Goal: Find specific page/section: Find specific page/section

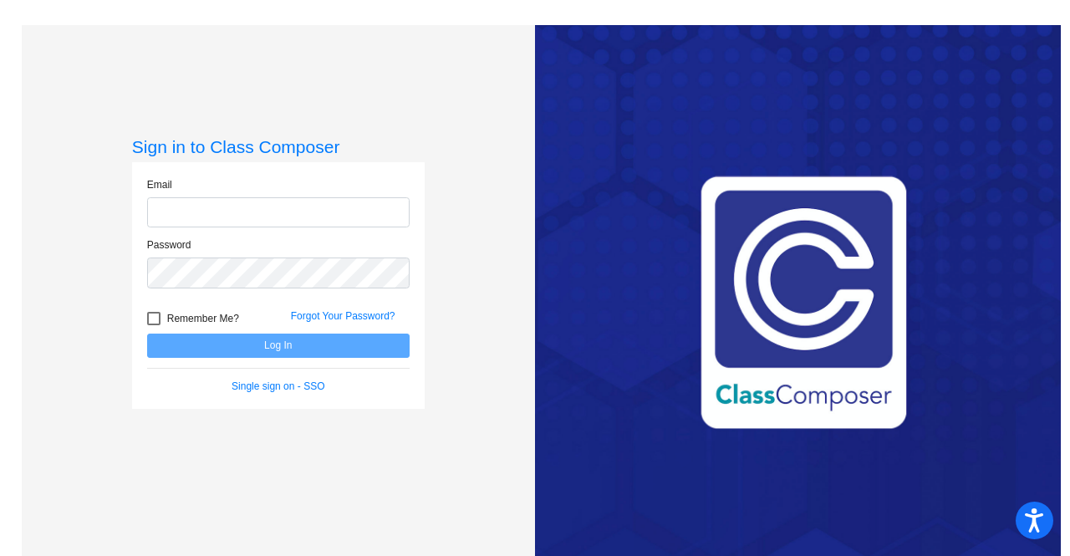
type input "[EMAIL_ADDRESS][PERSON_NAME][DOMAIN_NAME]"
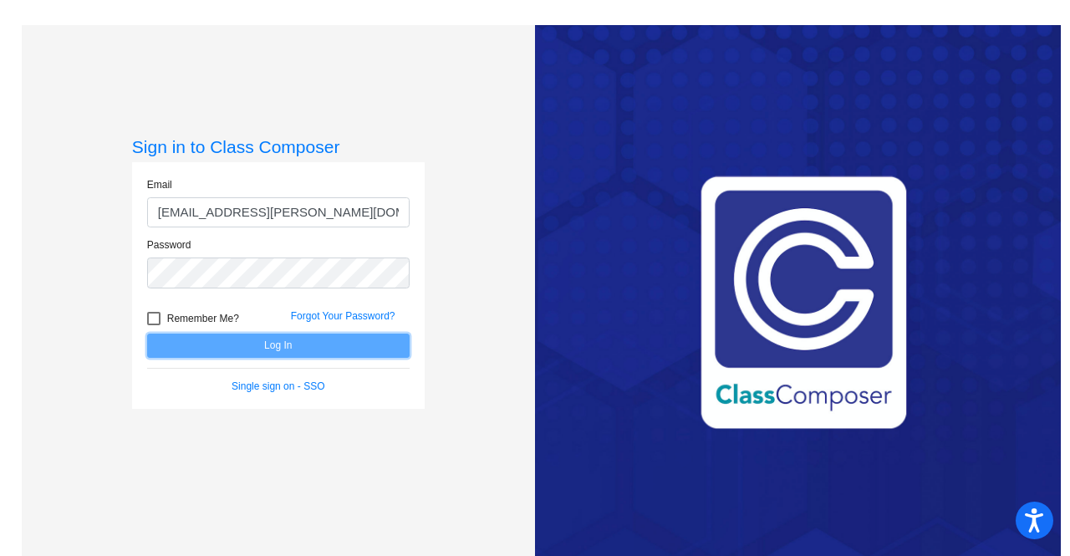
click at [247, 342] on button "Log In" at bounding box center [278, 346] width 262 height 24
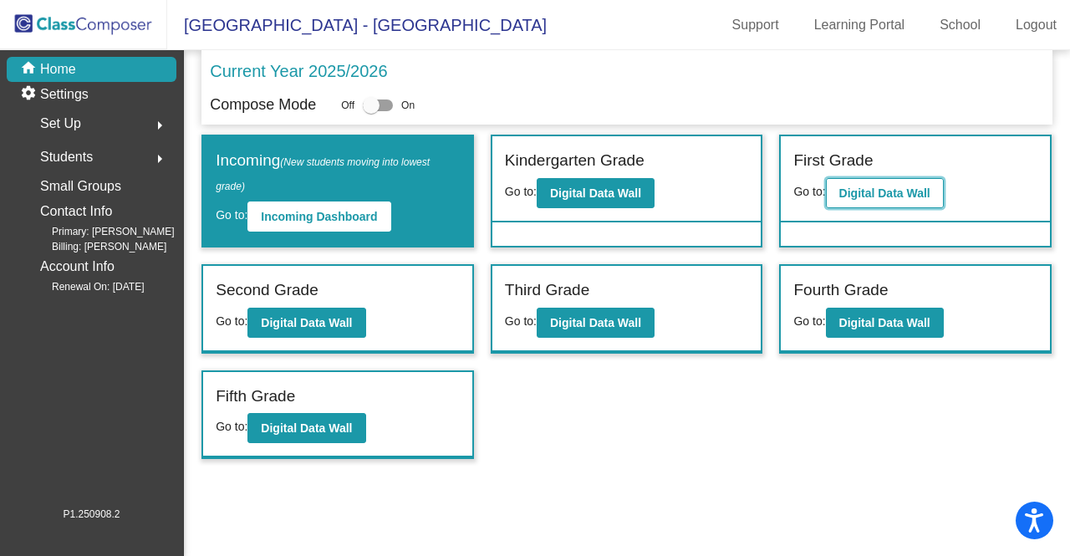
click at [857, 193] on b "Digital Data Wall" at bounding box center [884, 192] width 91 height 13
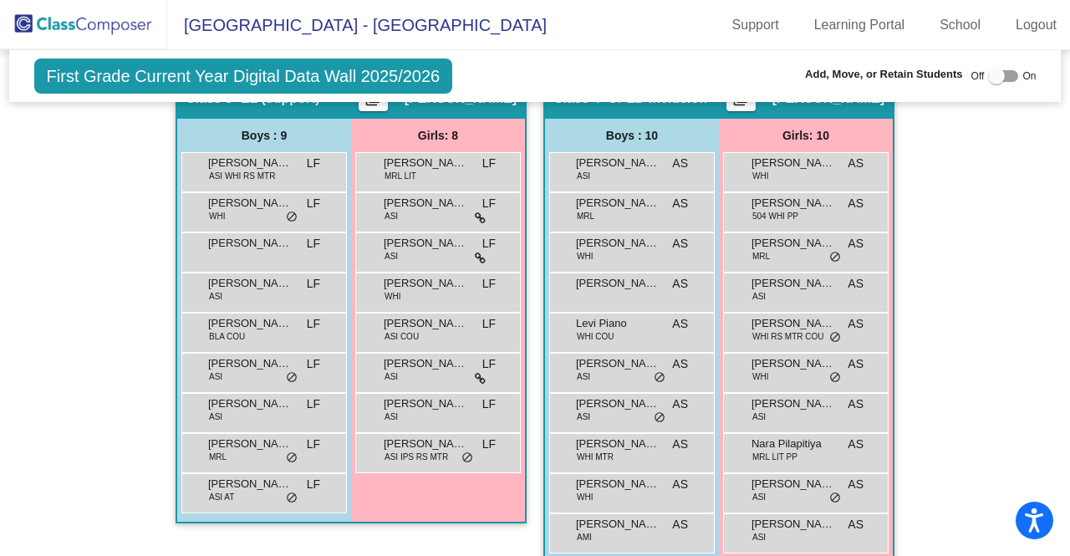
scroll to position [941, 0]
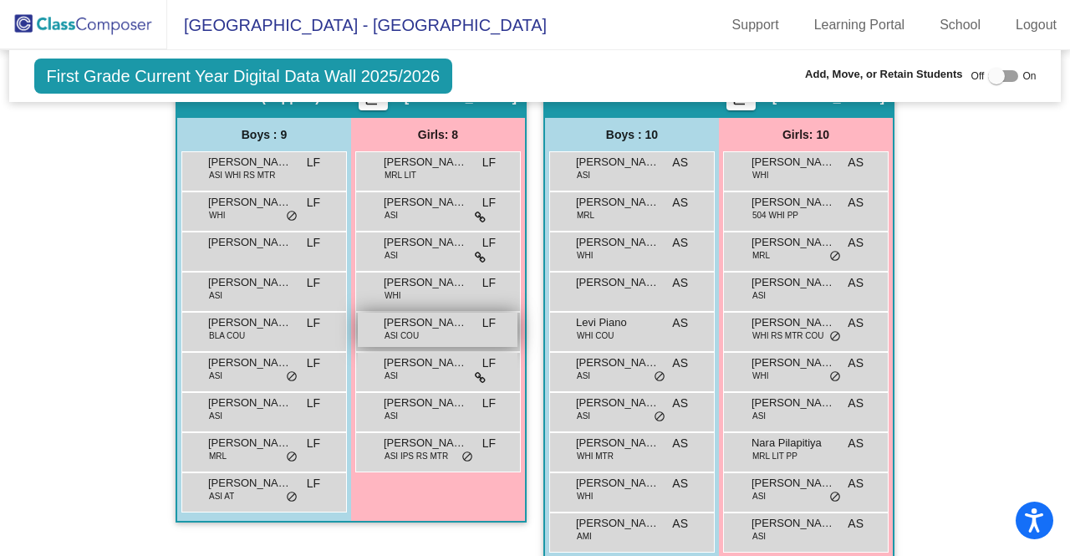
click at [366, 329] on div "[PERSON_NAME] ASI COU LF lock do_not_disturb_alt" at bounding box center [438, 330] width 160 height 34
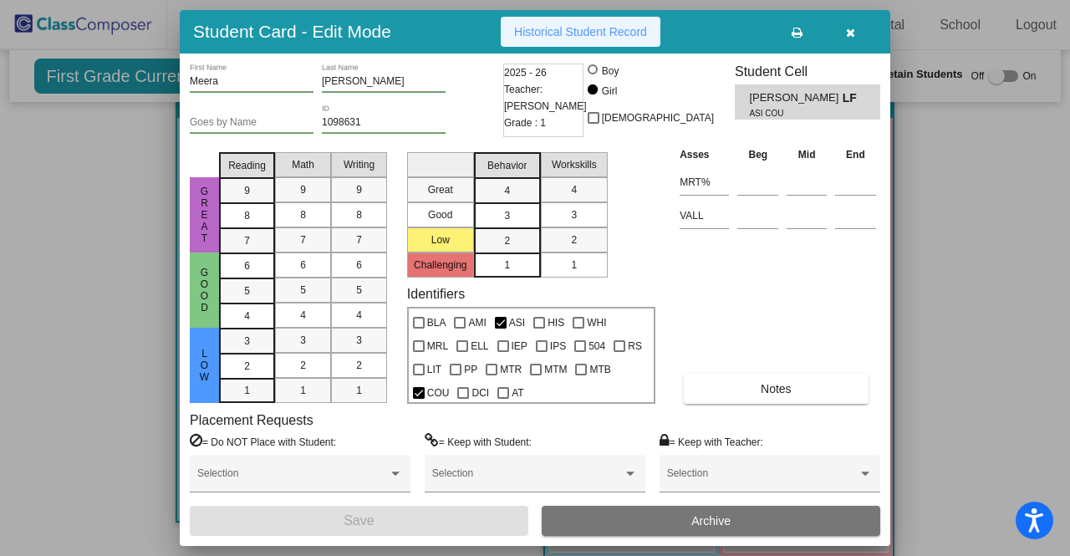
click at [567, 28] on span "Historical Student Record" at bounding box center [580, 31] width 133 height 13
